Goal: Obtain resource: Download file/media

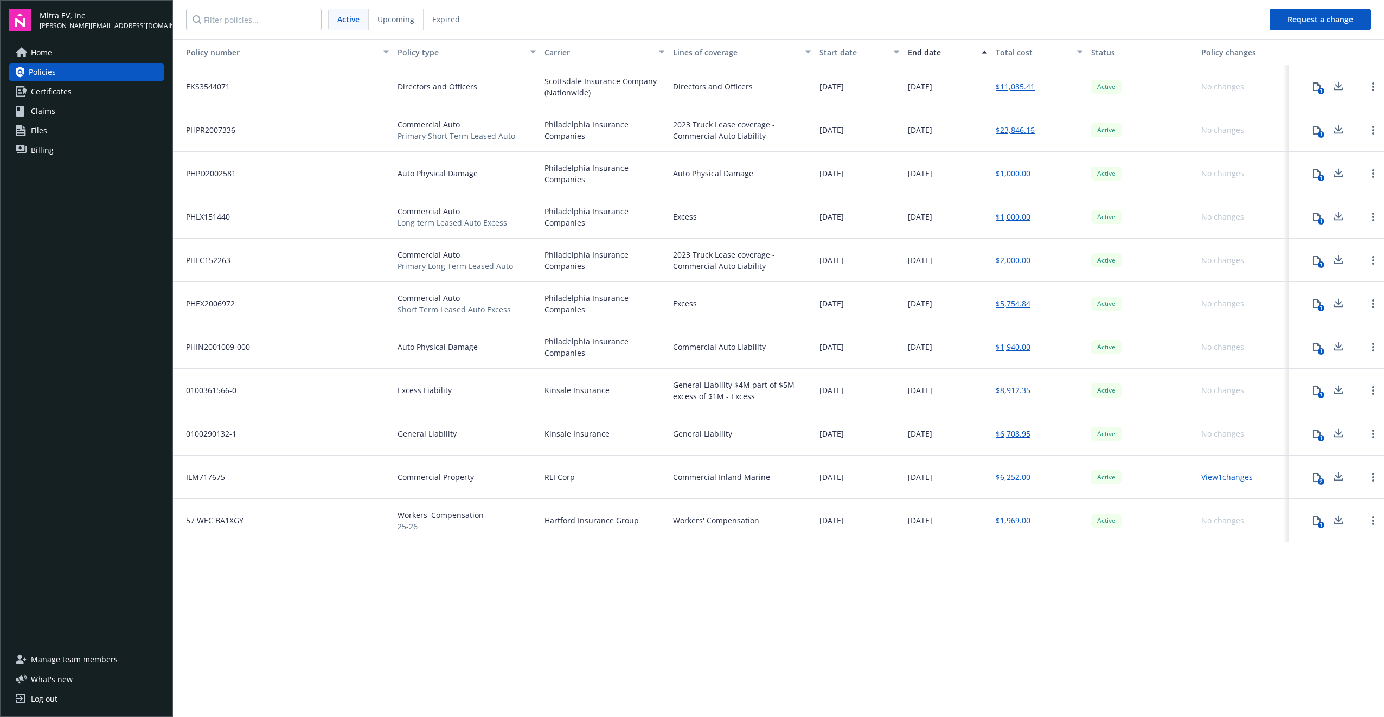
click at [1013, 436] on link "$6,708.95" at bounding box center [1013, 433] width 35 height 11
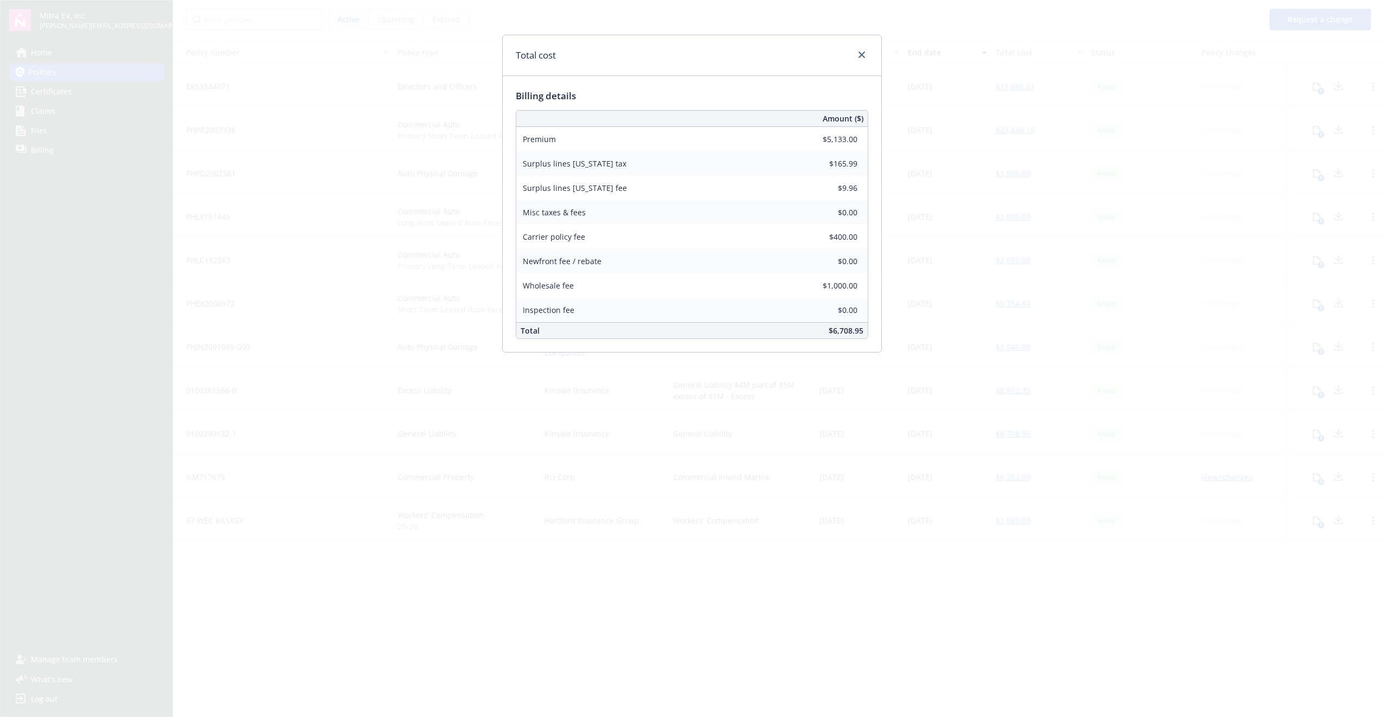
click at [1028, 317] on div "Total cost Billing details Amount ($) Premium $5,133.00 Surplus lines [US_STATE…" at bounding box center [692, 358] width 1384 height 717
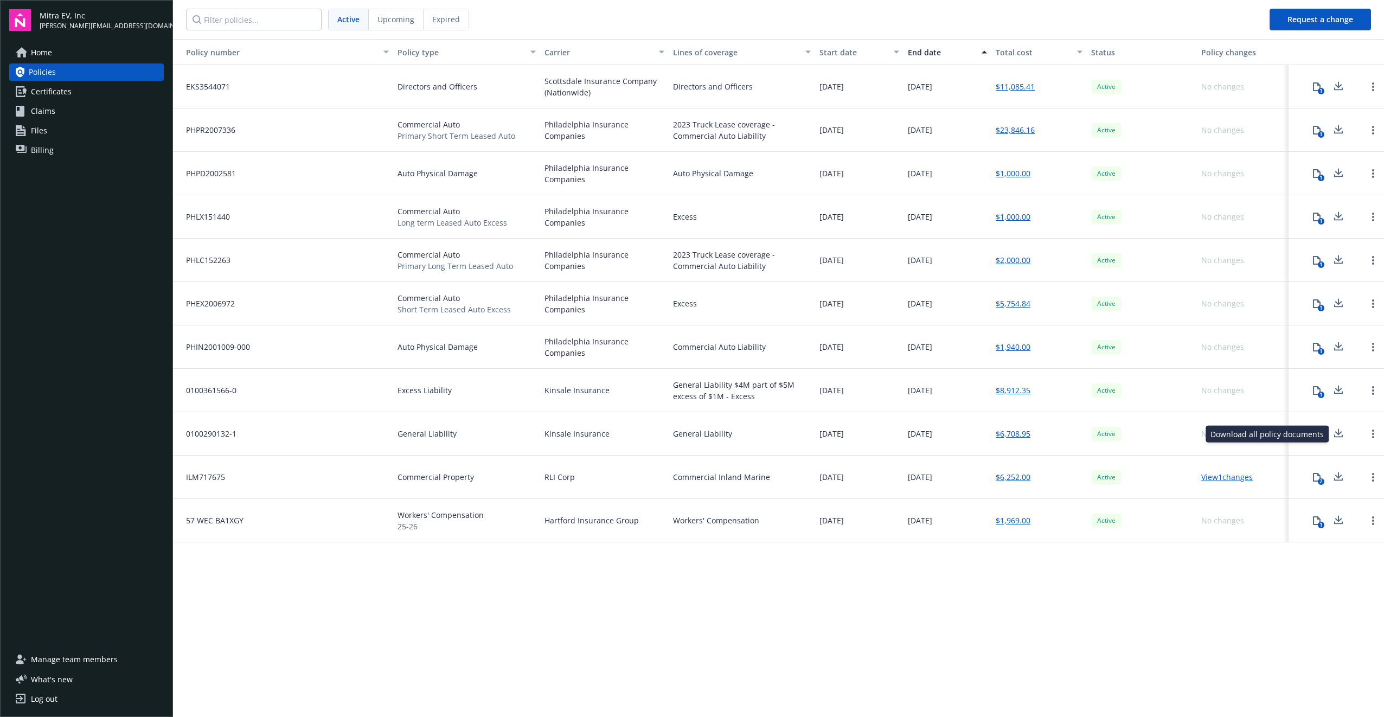
click at [1341, 432] on icon at bounding box center [1339, 432] width 7 height 7
click at [529, 595] on div "Policy number Policy type Carrier Lines of coverage Start date End date Total c…" at bounding box center [778, 377] width 1211 height 677
click at [1320, 475] on icon at bounding box center [1317, 477] width 8 height 9
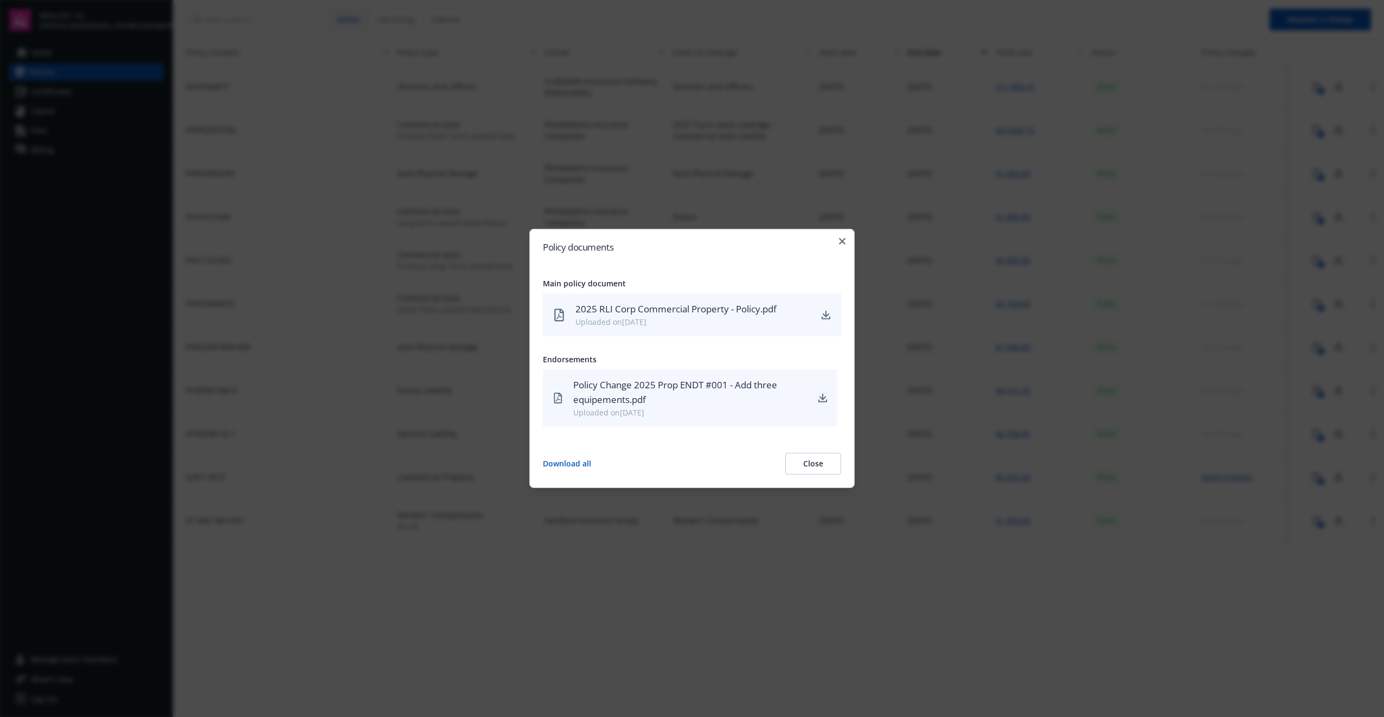
click at [824, 396] on icon "download" at bounding box center [823, 398] width 9 height 9
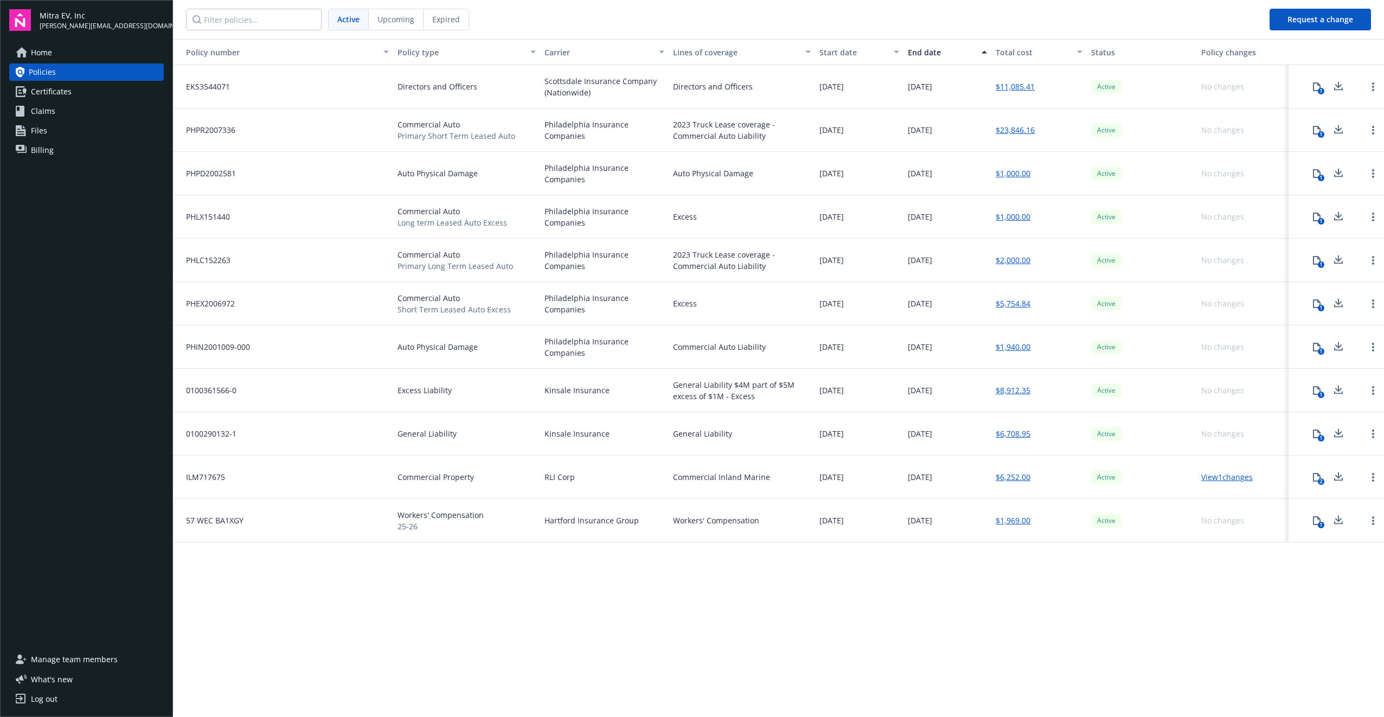
click at [1144, 27] on nav "Active Upcoming Expired" at bounding box center [717, 19] width 1088 height 39
click at [631, 12] on nav "Active Upcoming Expired" at bounding box center [717, 19] width 1088 height 39
